Goal: Browse casually

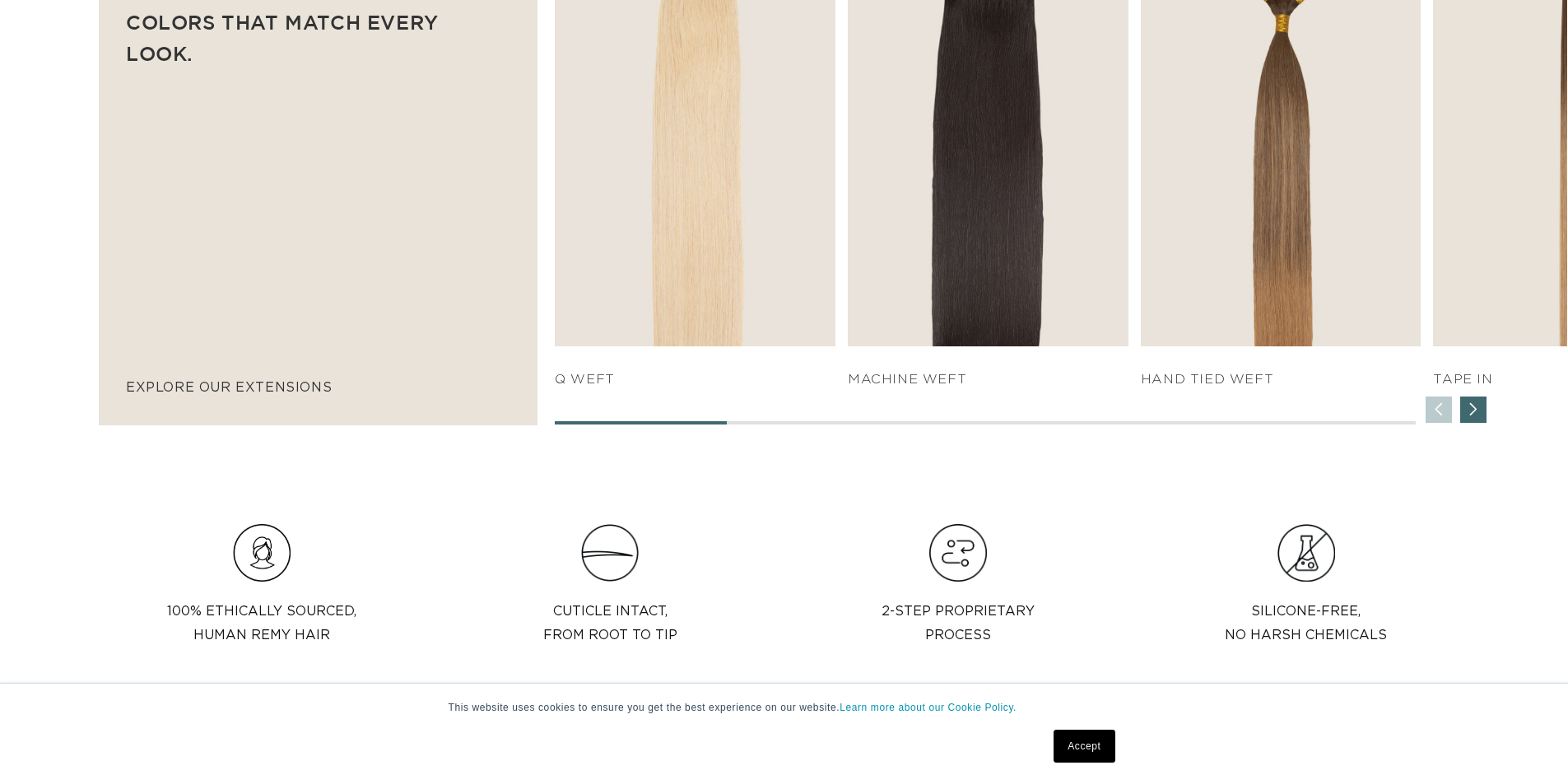
scroll to position [0, 2902]
click at [1475, 413] on div "Next slide" at bounding box center [1473, 409] width 26 height 26
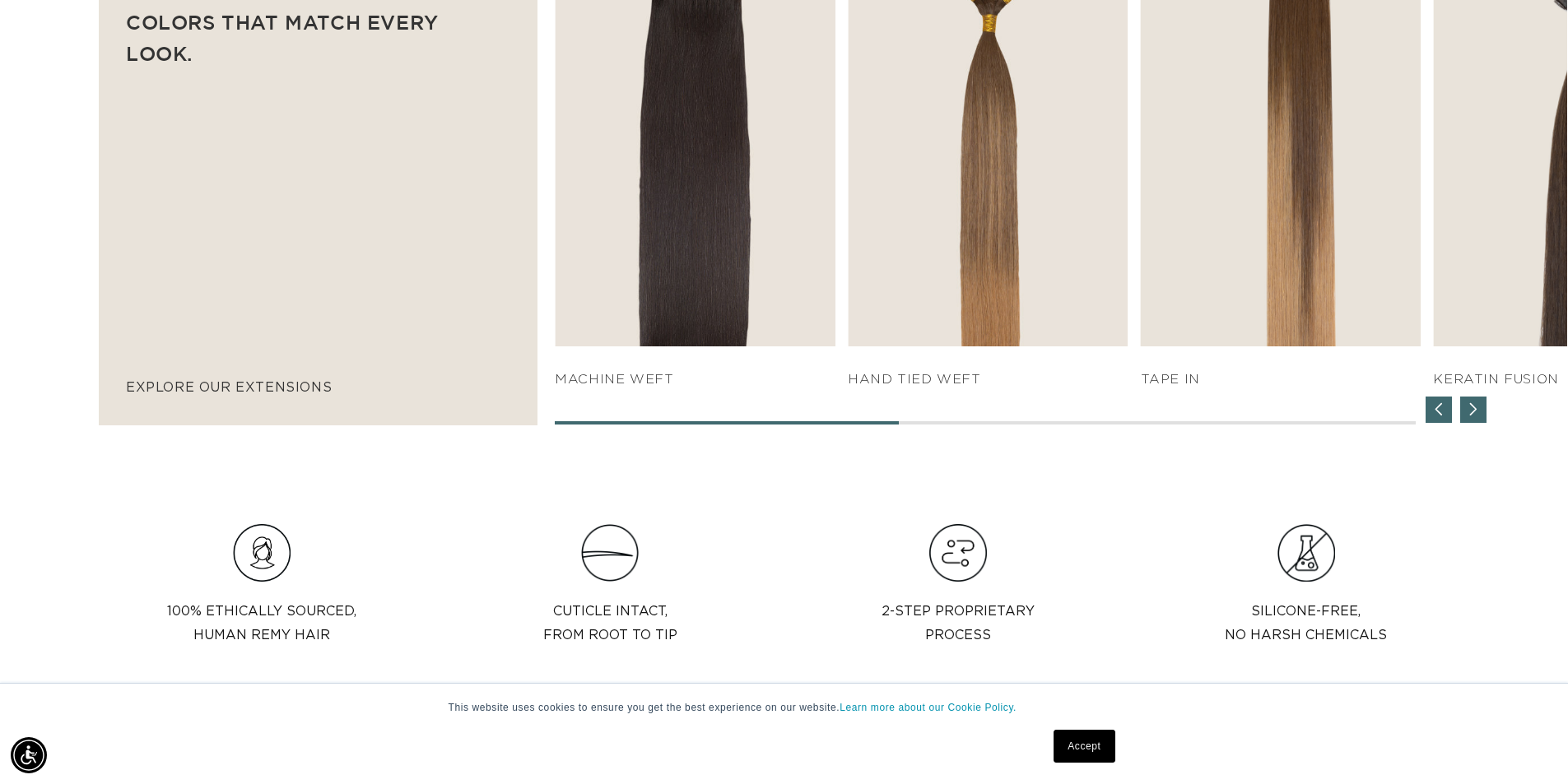
click at [1475, 413] on div "Next slide" at bounding box center [1473, 409] width 26 height 26
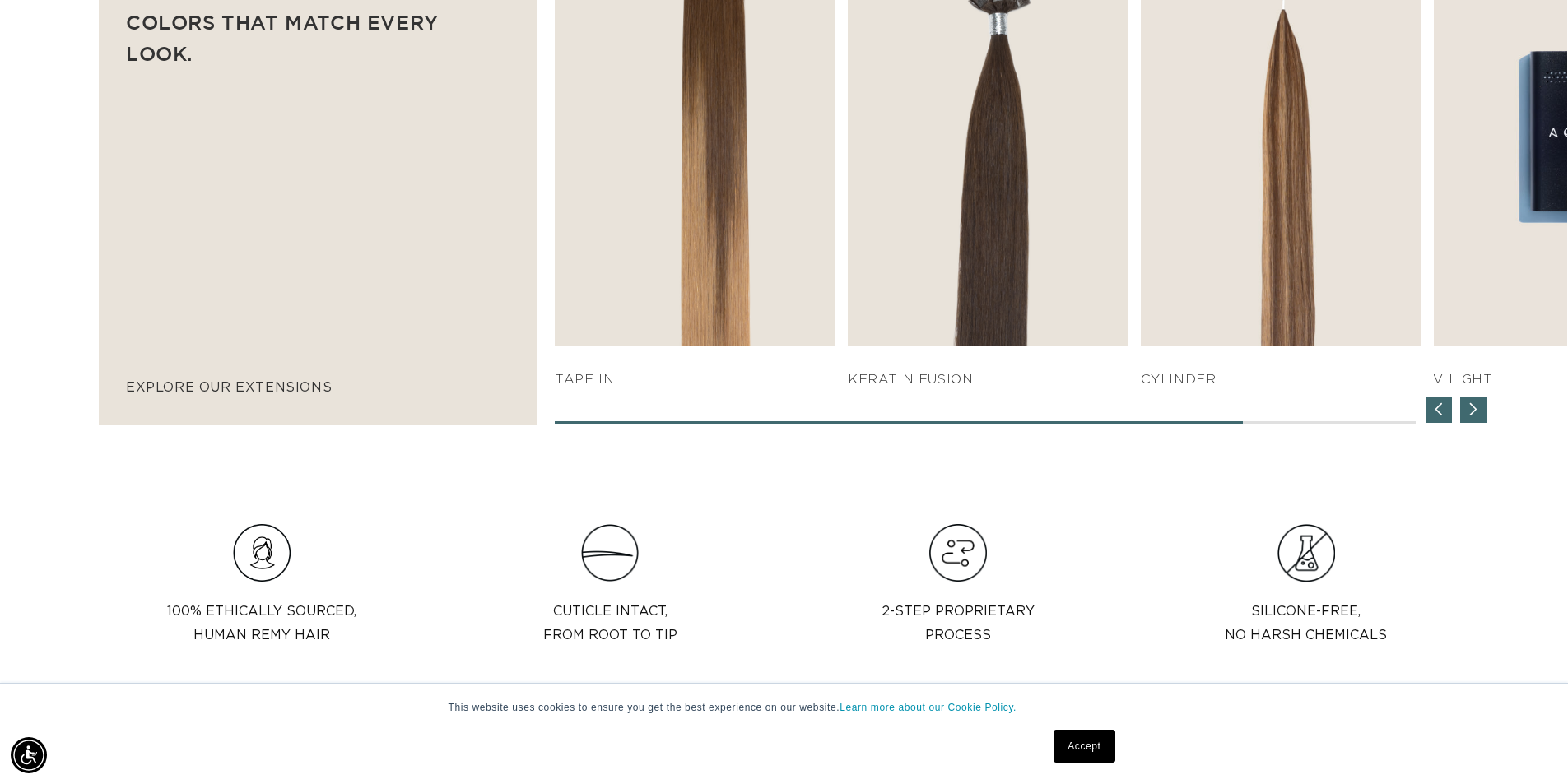
click at [1468, 412] on div "Next slide" at bounding box center [1473, 409] width 26 height 26
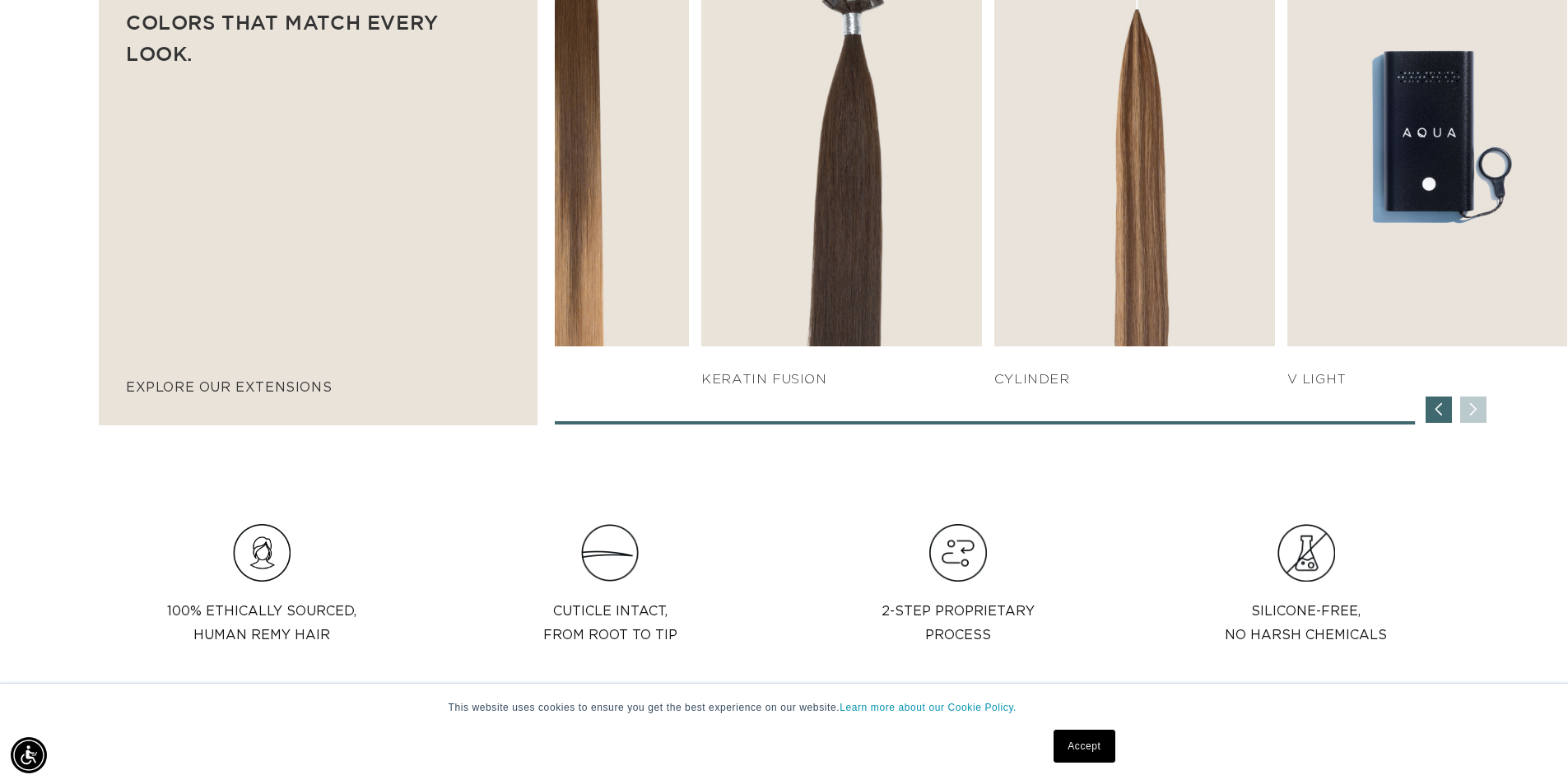
scroll to position [0, 0]
click at [1470, 412] on div "SHOP NOW q weft SHOP NOW Machine Weft SHOP NOW" at bounding box center [1061, 172] width 1012 height 505
click at [1437, 411] on div "Previous slide" at bounding box center [1438, 409] width 26 height 26
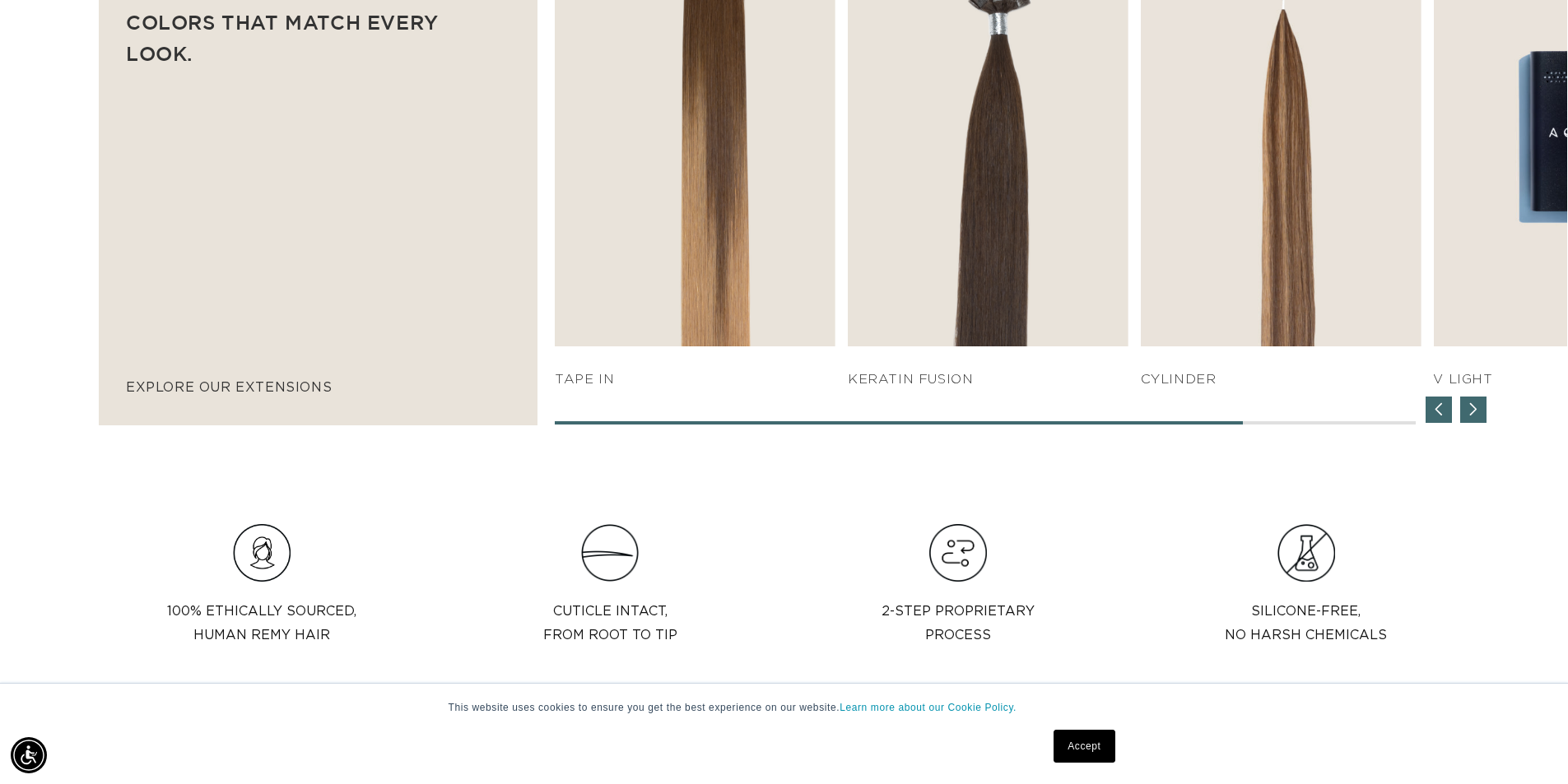
scroll to position [0, 1451]
click at [1437, 408] on div "Previous slide" at bounding box center [1438, 409] width 26 height 26
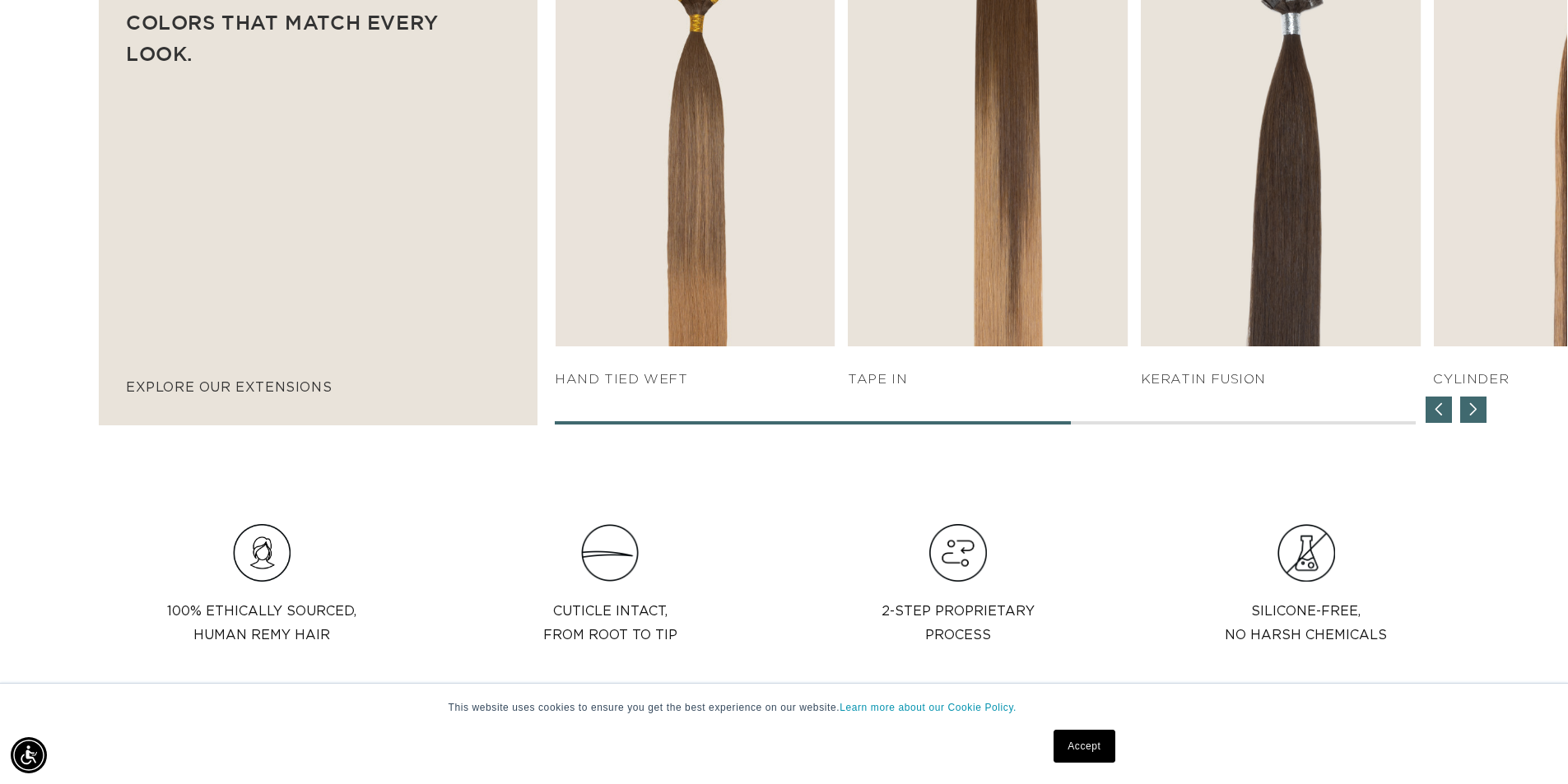
click at [1437, 408] on div "Previous slide" at bounding box center [1438, 409] width 26 height 26
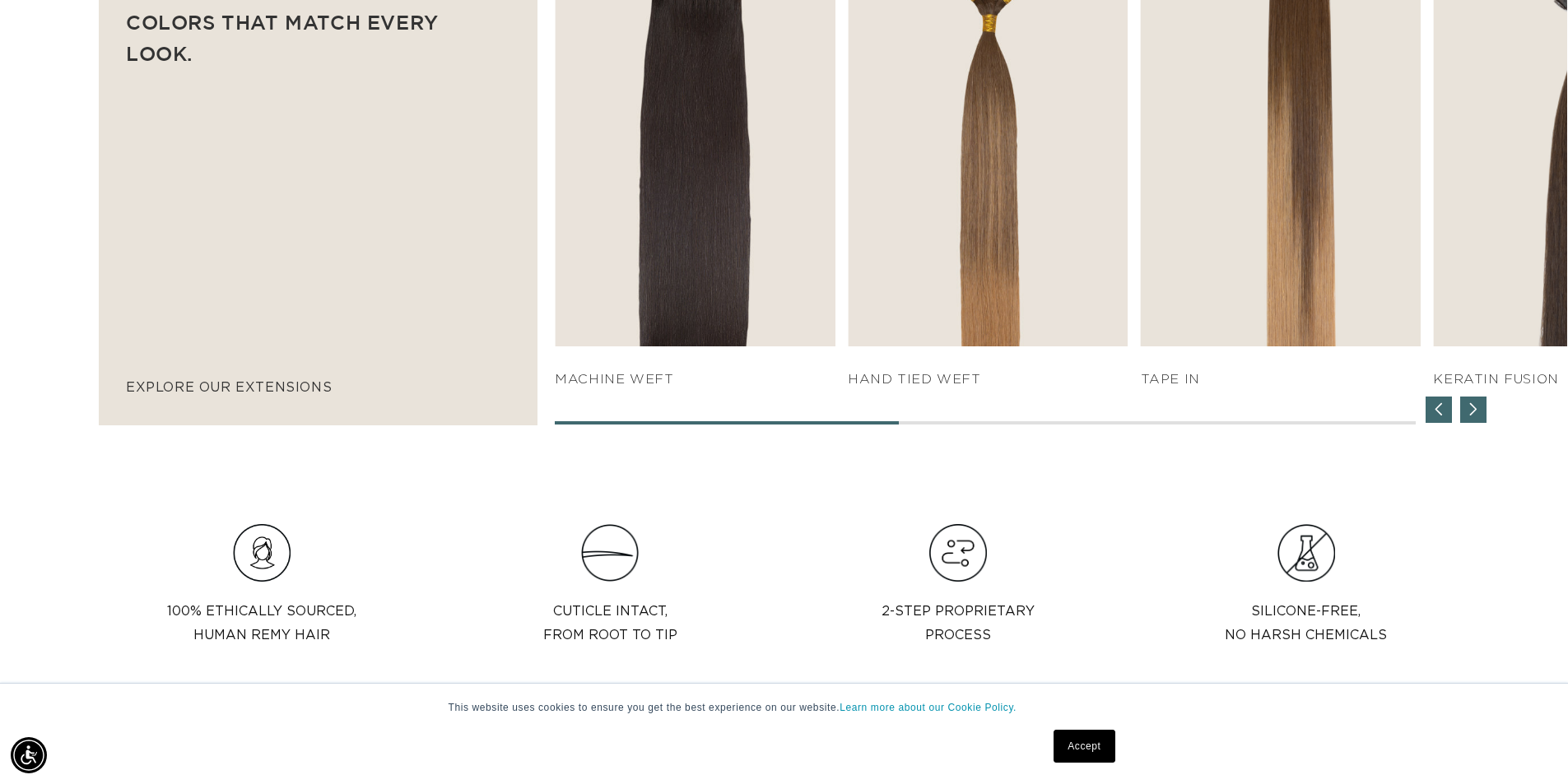
click at [1437, 408] on div "Previous slide" at bounding box center [1438, 409] width 26 height 26
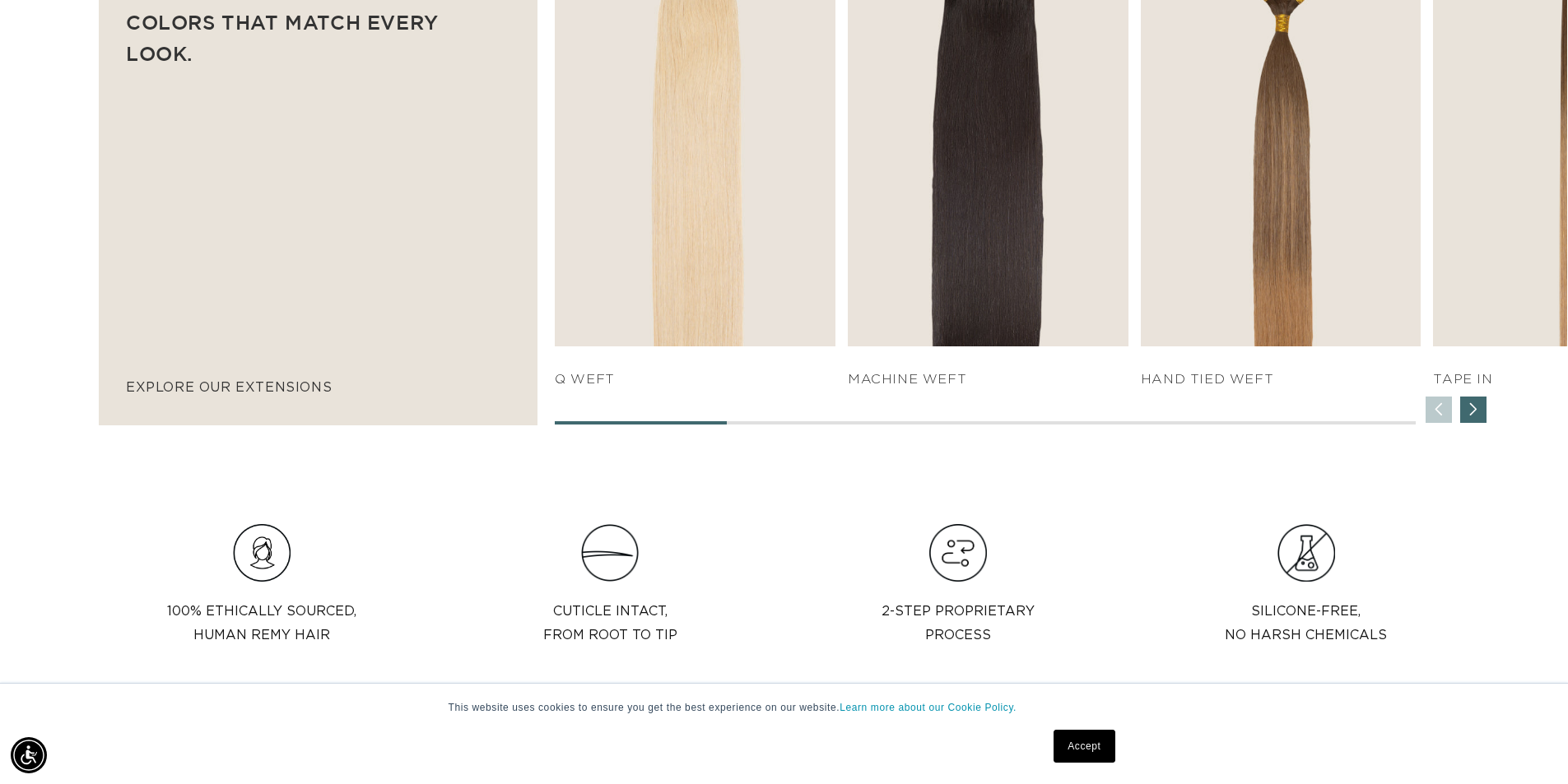
scroll to position [0, 2902]
click at [1437, 408] on div "SHOP NOW q weft SHOP NOW Machine Weft SHOP NOW" at bounding box center [1061, 172] width 1012 height 505
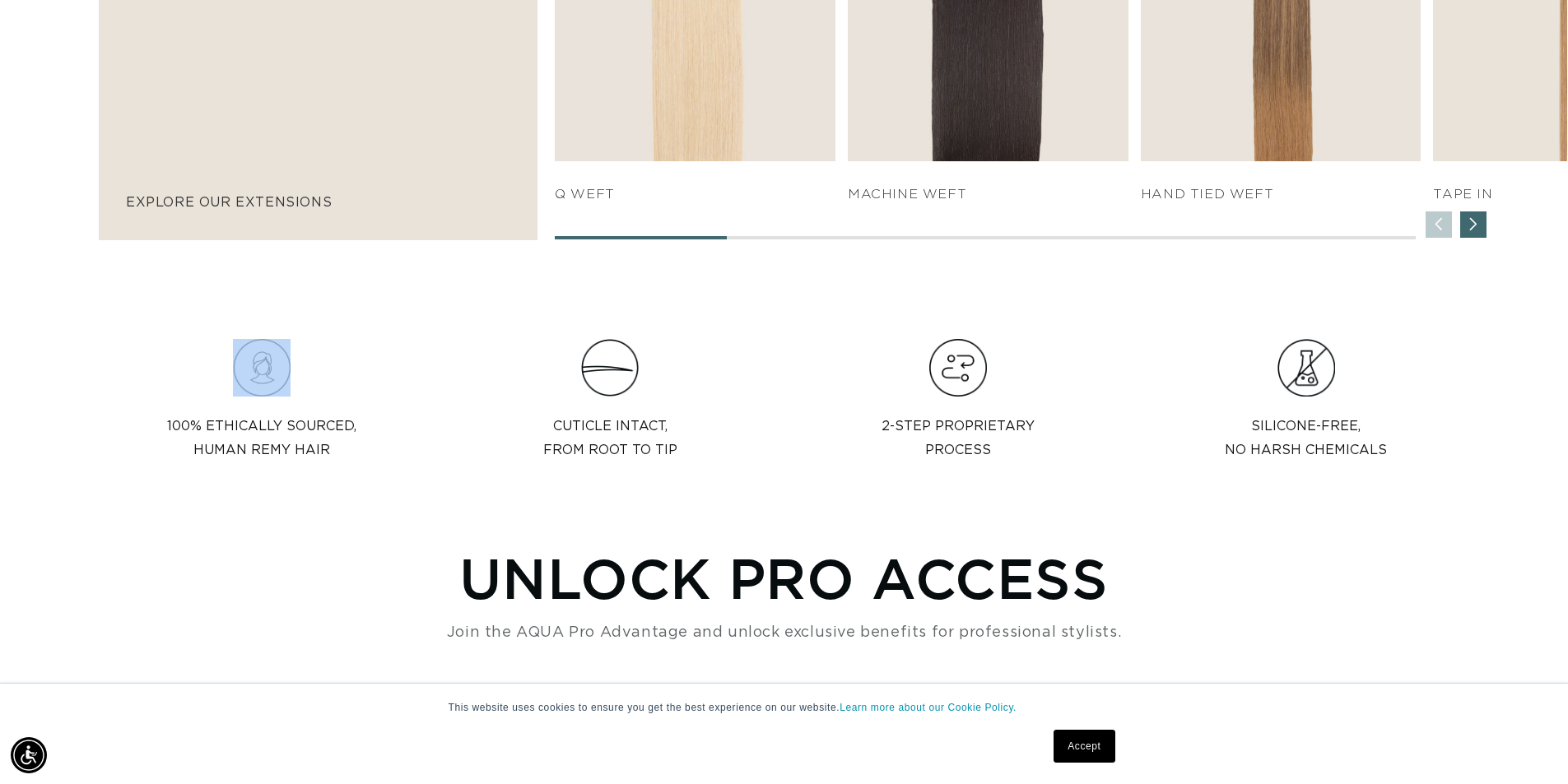
scroll to position [0, 1451]
click at [1479, 227] on div "Next slide" at bounding box center [1473, 224] width 26 height 26
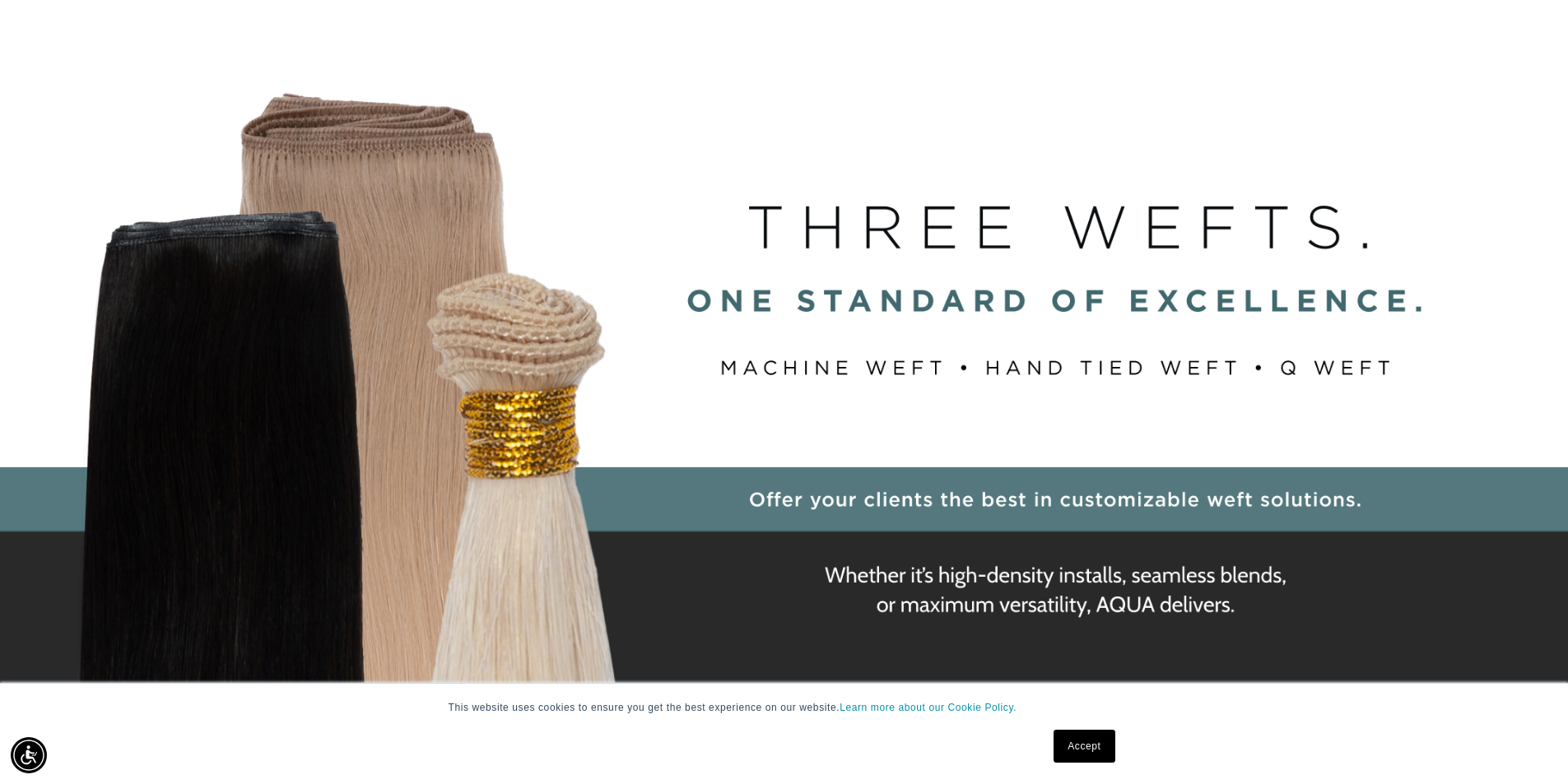
scroll to position [0, 0]
